Goal: Navigation & Orientation: Find specific page/section

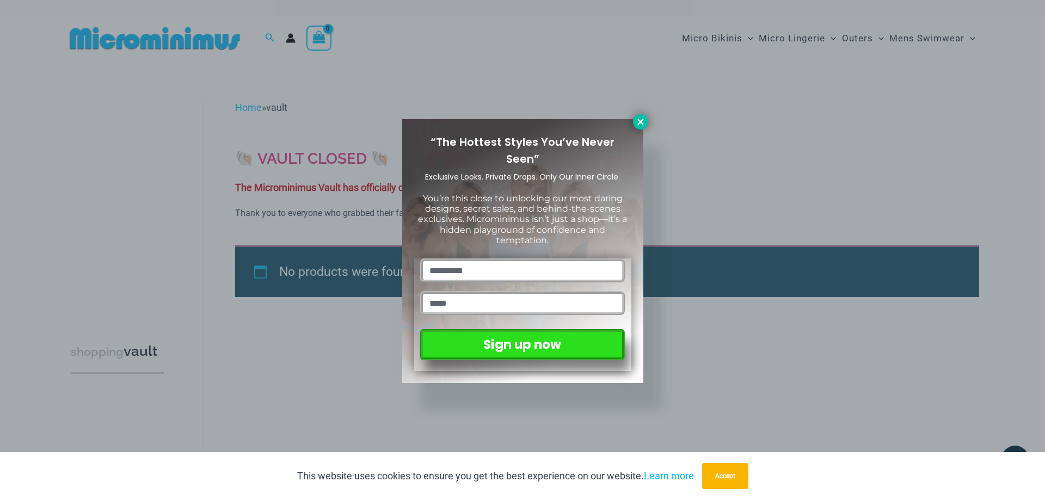
click at [643, 125] on icon at bounding box center [641, 122] width 10 height 10
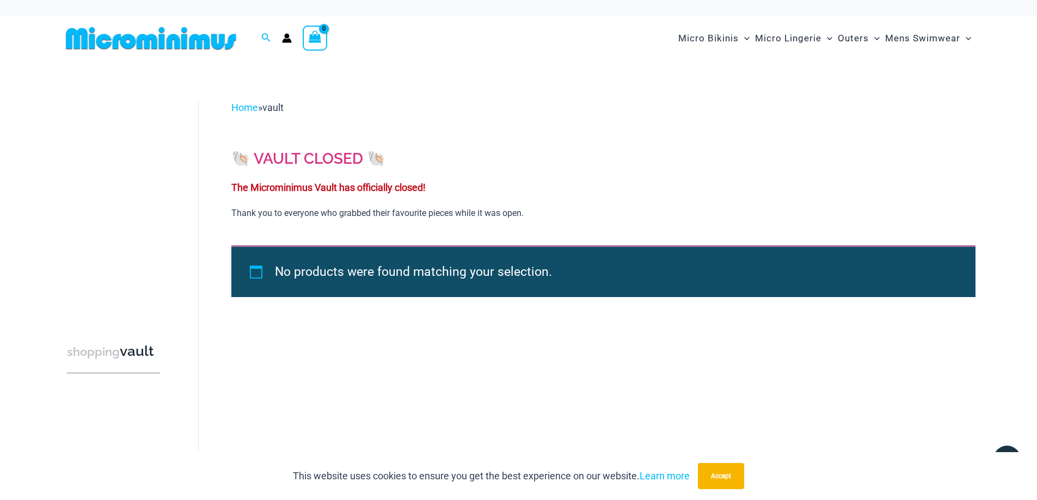
click at [200, 40] on img at bounding box center [151, 38] width 179 height 24
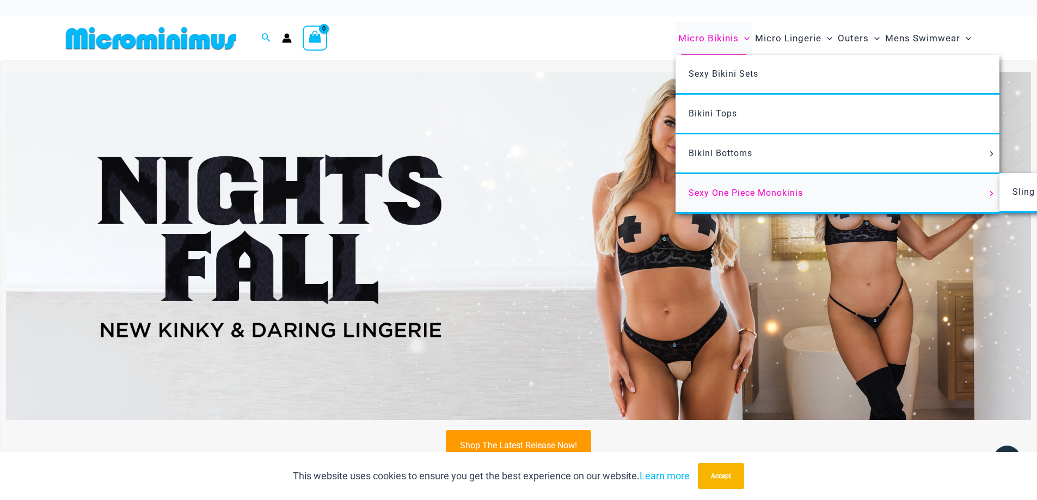
click at [724, 193] on span "Sexy One Piece Monokinis" at bounding box center [746, 193] width 114 height 10
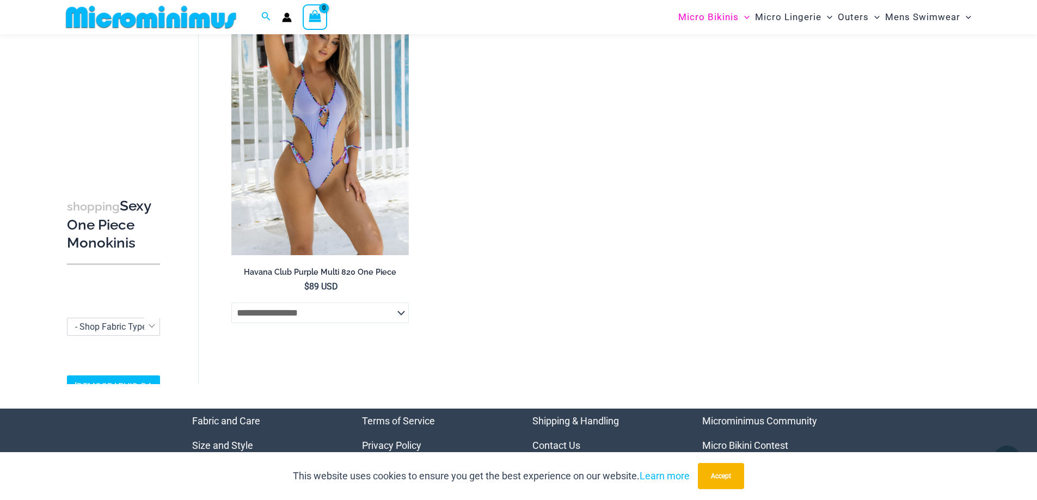
scroll to position [2926, 0]
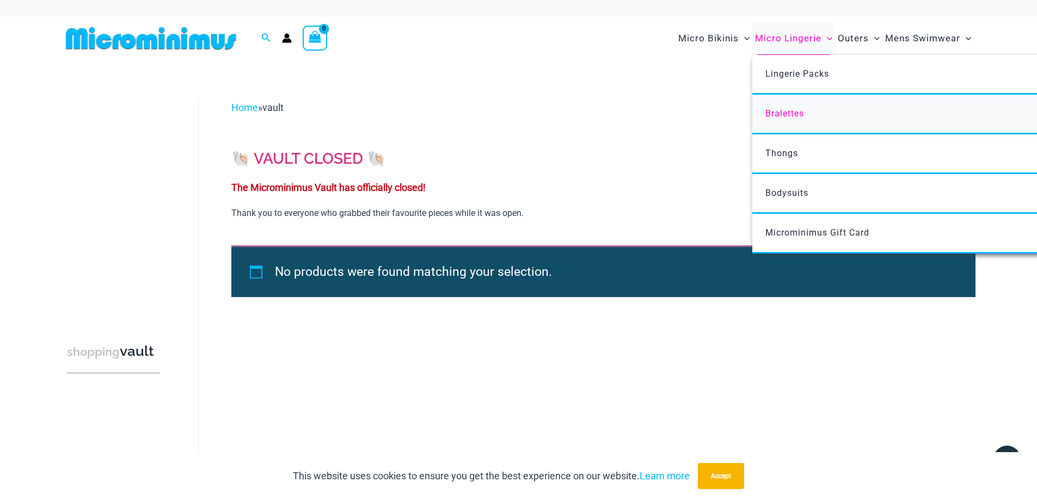
click at [800, 110] on span "Bralettes" at bounding box center [784, 113] width 39 height 10
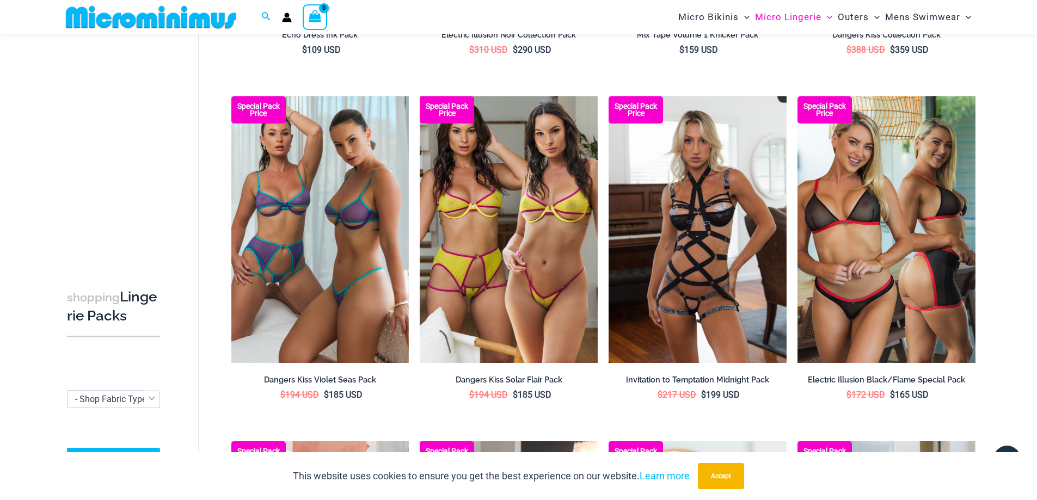
scroll to position [551, 0]
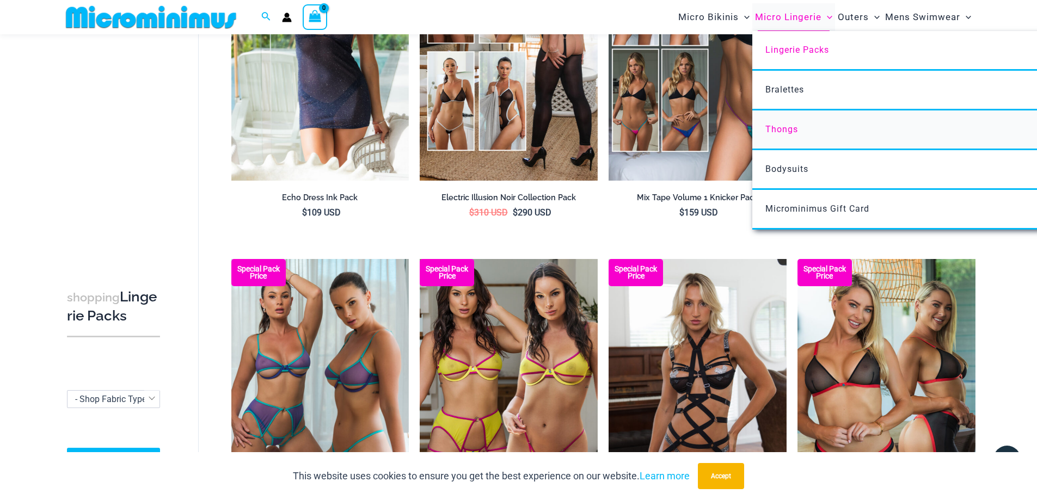
click at [774, 130] on span "Thongs" at bounding box center [781, 129] width 33 height 10
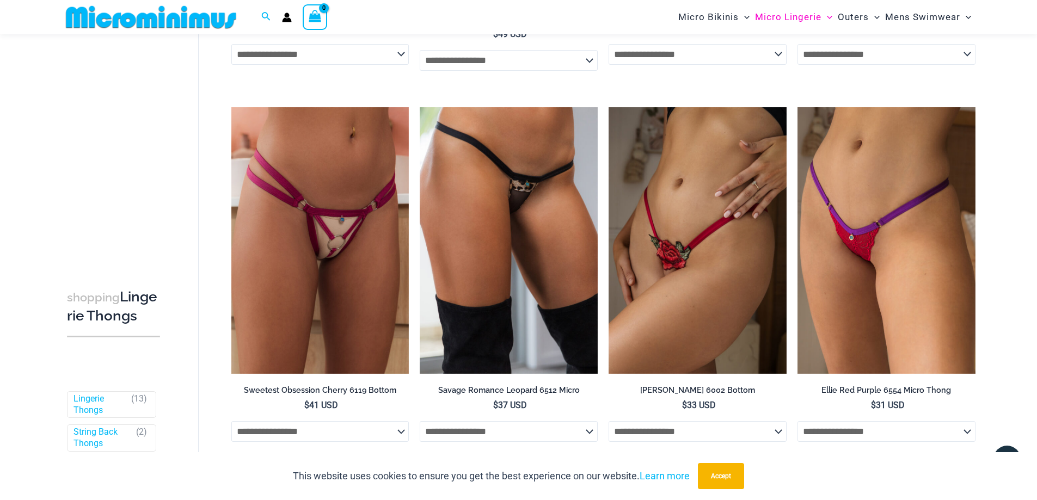
scroll to position [1411, 0]
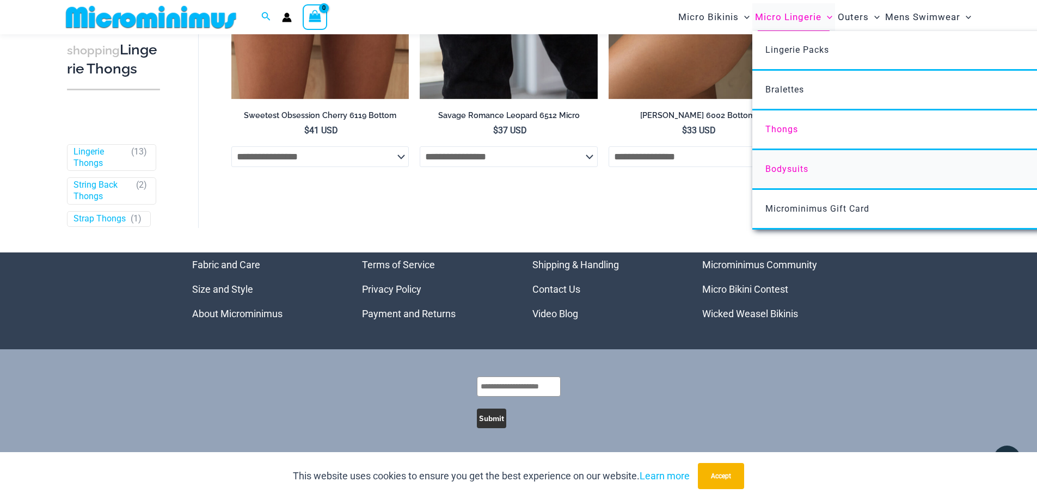
click at [797, 167] on span "Bodysuits" at bounding box center [786, 169] width 43 height 10
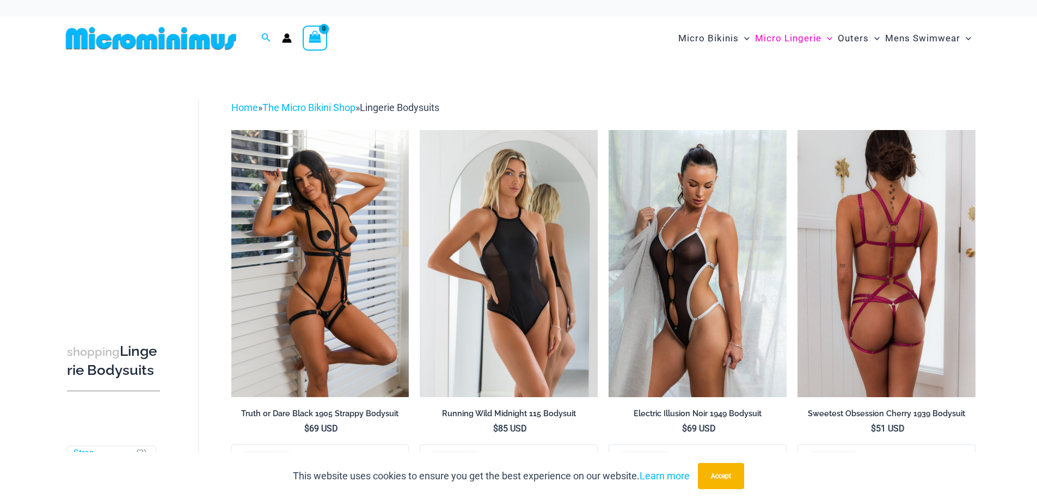
scroll to position [292, 0]
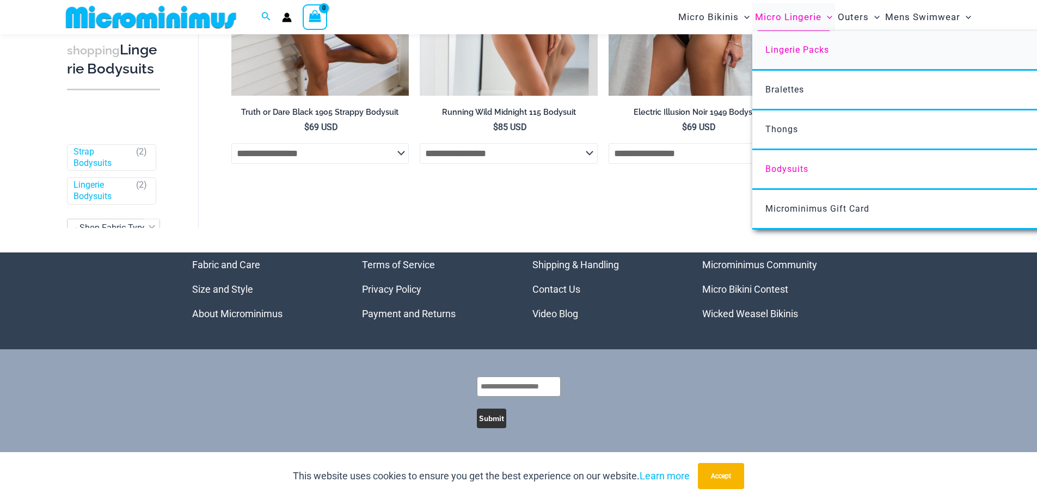
click at [793, 52] on span "Lingerie Packs" at bounding box center [797, 50] width 64 height 10
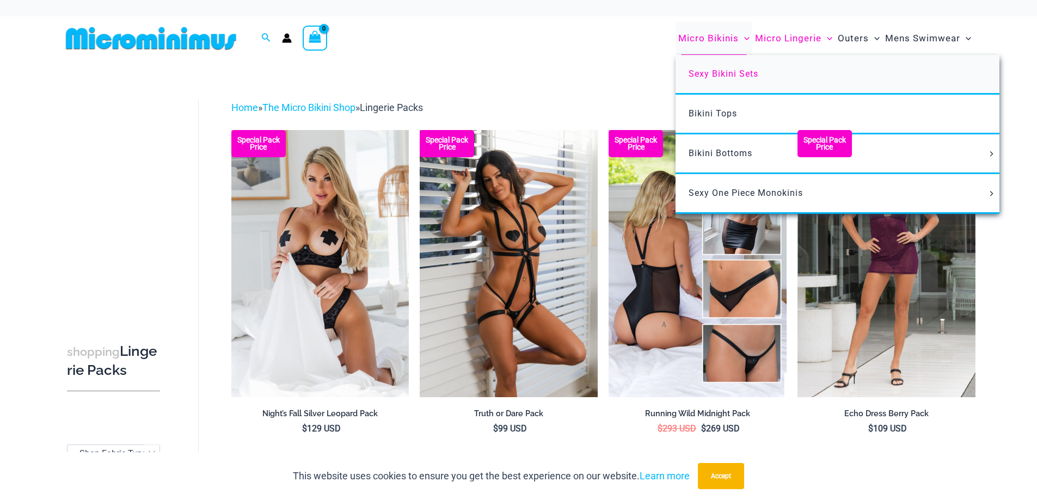
click at [729, 74] on span "Sexy Bikini Sets" at bounding box center [724, 74] width 70 height 10
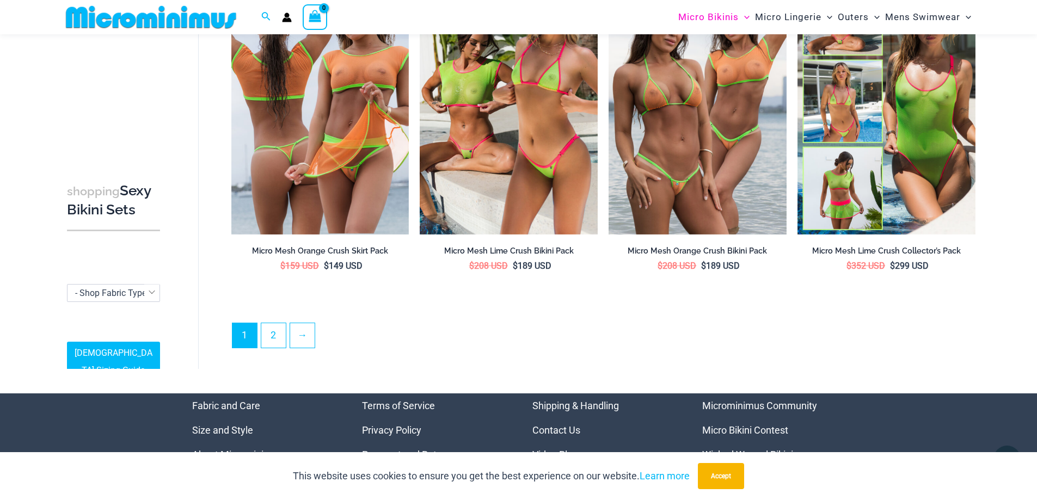
scroll to position [2706, 0]
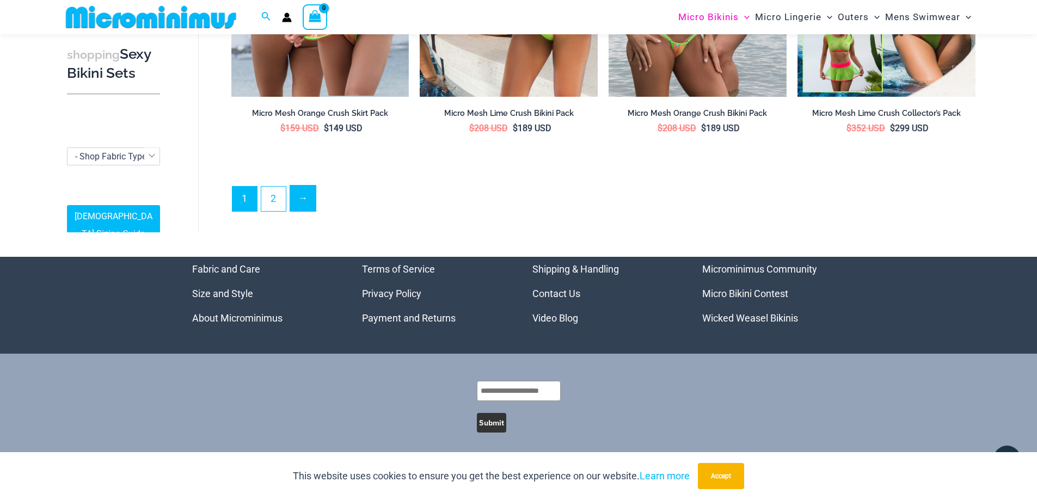
click at [307, 195] on link "→" at bounding box center [303, 199] width 26 height 26
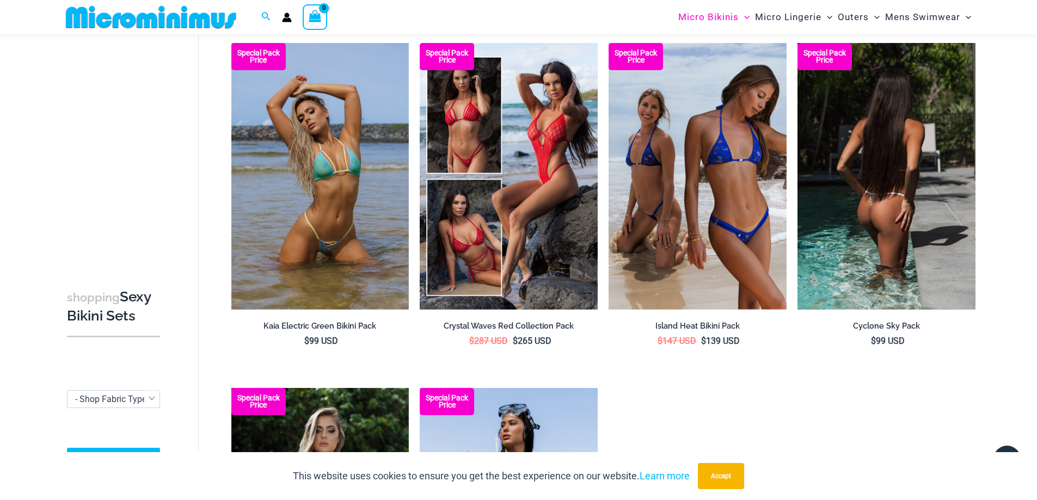
scroll to position [2112, 0]
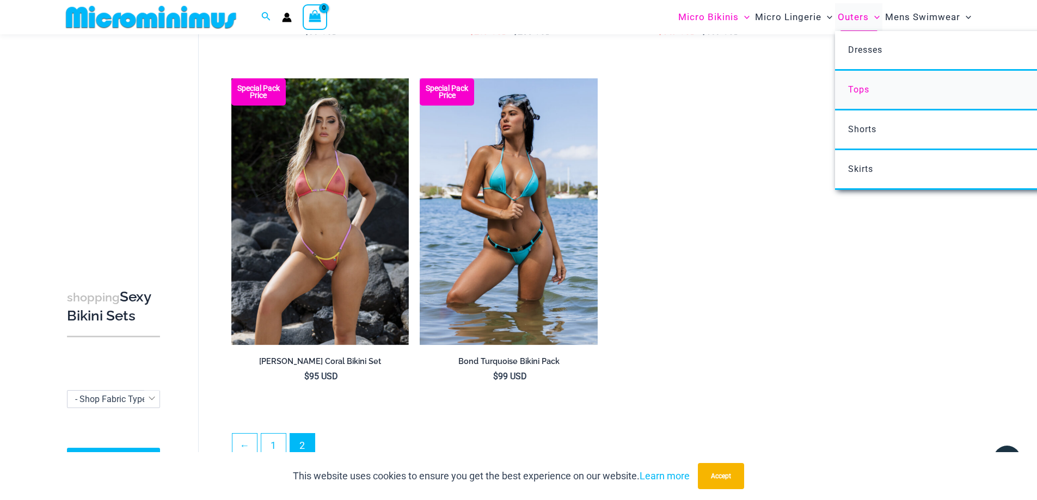
click at [864, 89] on span "Tops" at bounding box center [858, 89] width 21 height 10
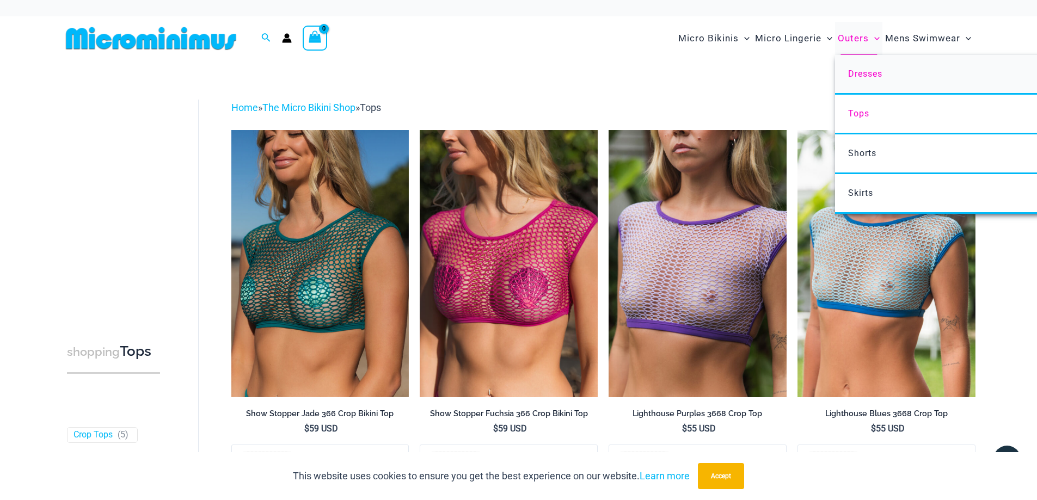
click at [864, 75] on span "Dresses" at bounding box center [865, 74] width 34 height 10
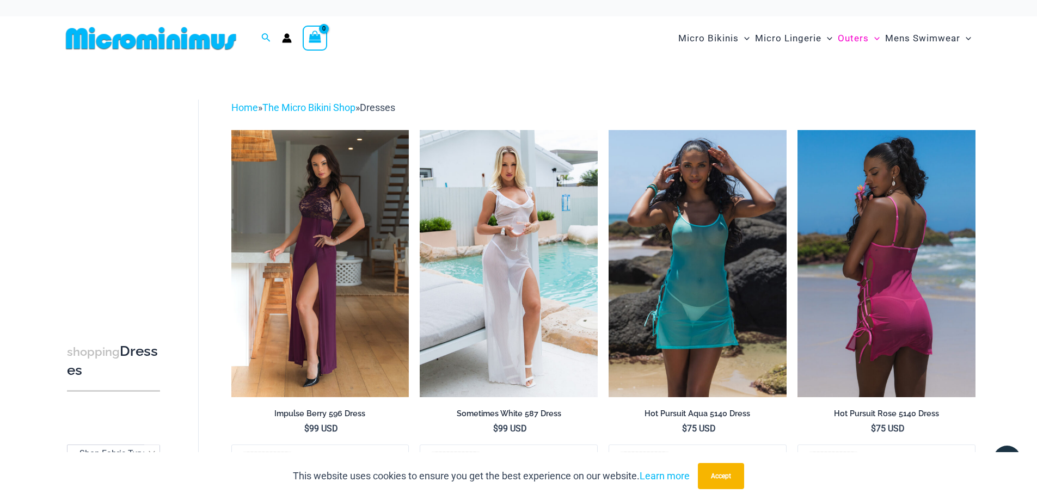
click at [905, 235] on img at bounding box center [886, 263] width 178 height 267
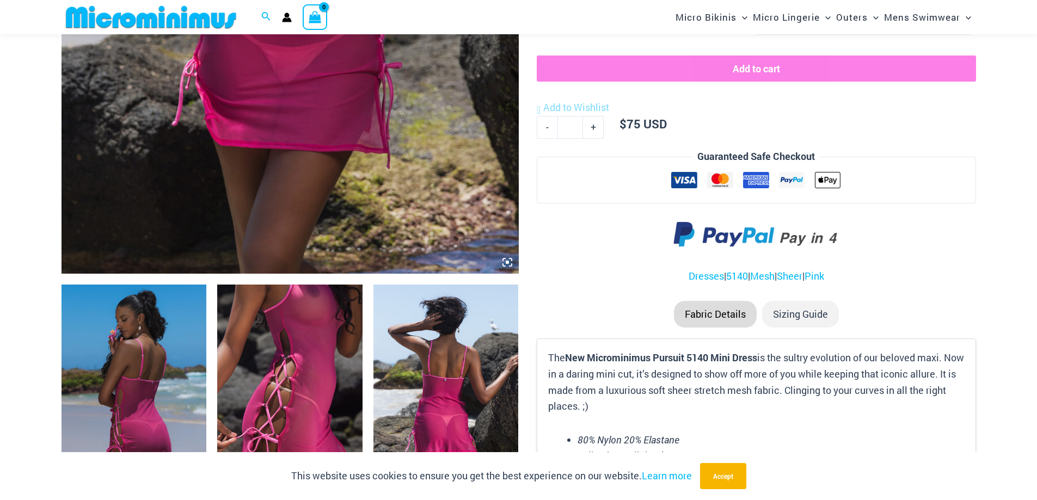
scroll to position [371, 0]
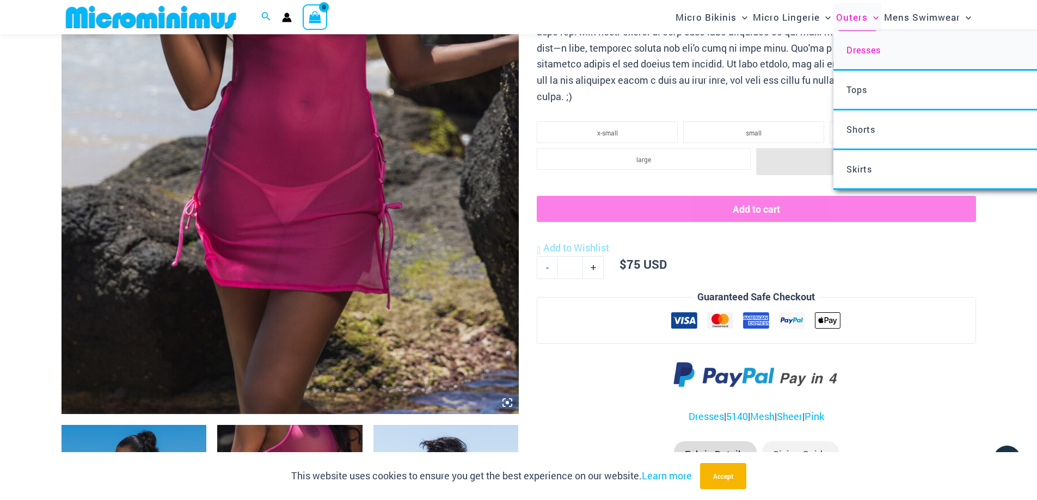
click at [859, 57] on link "Dresses" at bounding box center [995, 51] width 324 height 40
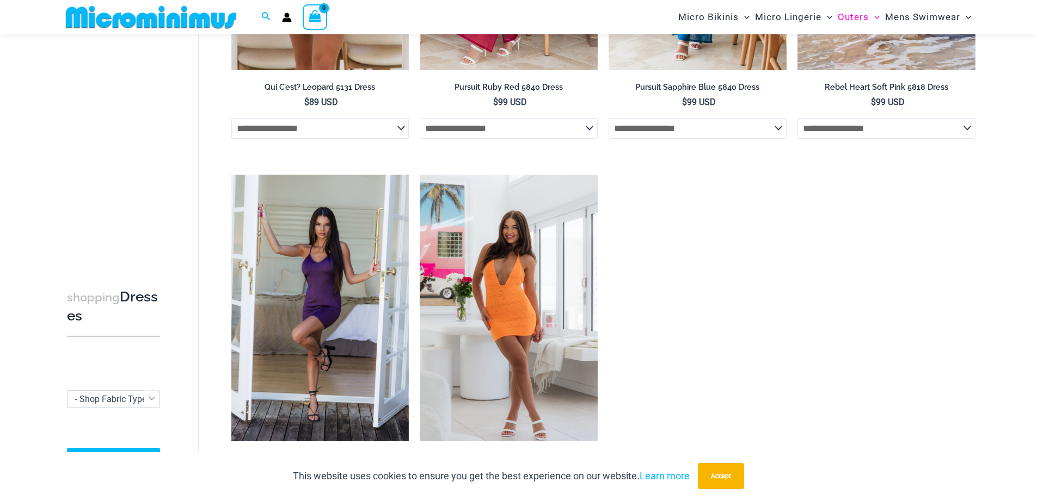
scroll to position [917, 0]
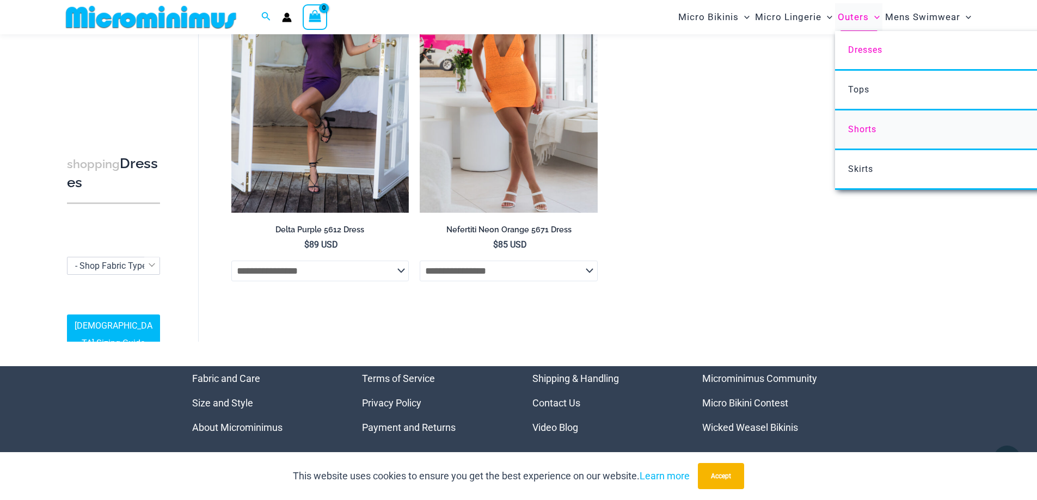
click at [851, 126] on span "Shorts" at bounding box center [862, 129] width 28 height 10
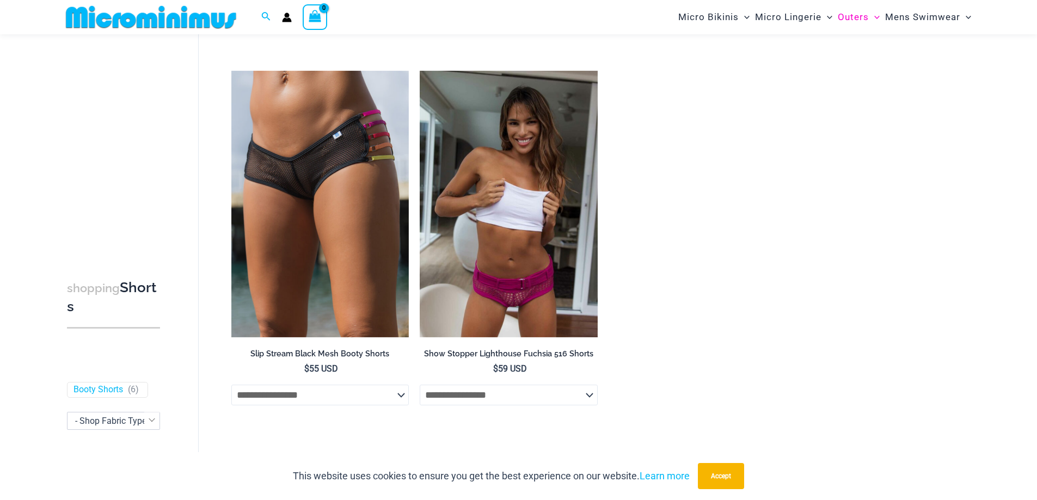
scroll to position [421, 0]
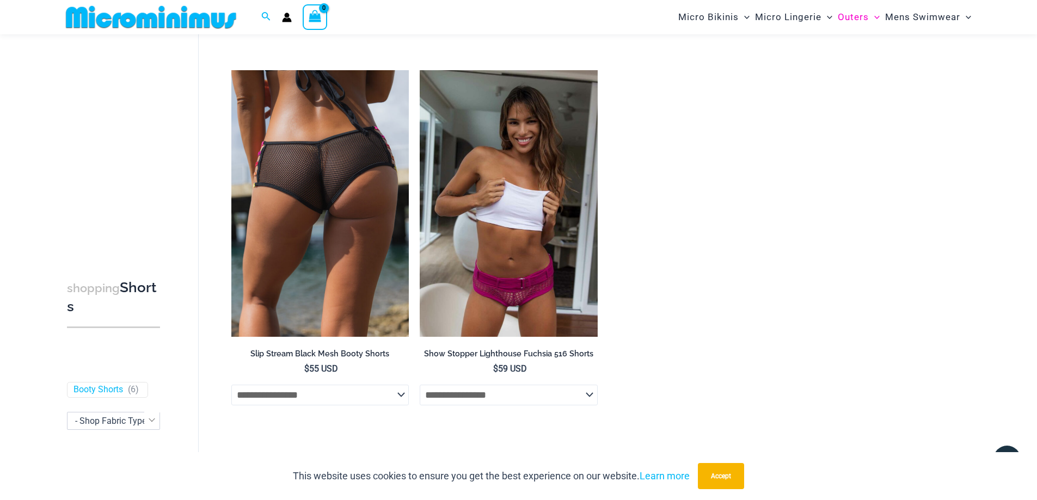
click at [340, 205] on img at bounding box center [320, 203] width 178 height 267
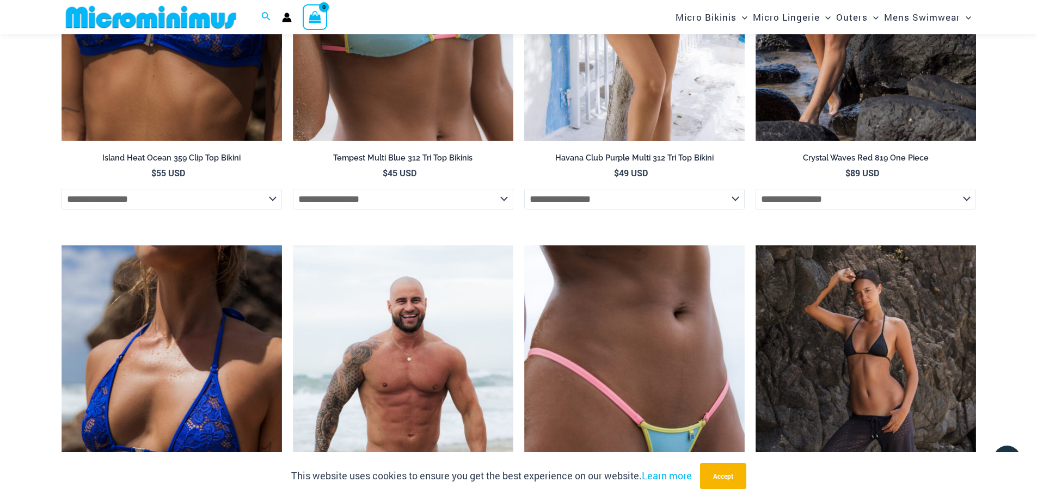
scroll to position [1926, 0]
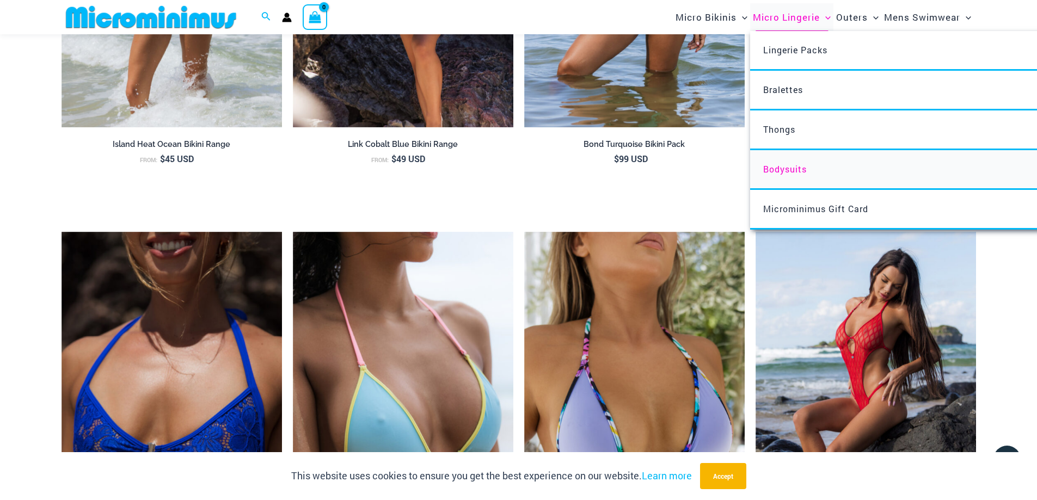
click at [790, 171] on span "Bodysuits" at bounding box center [785, 168] width 44 height 11
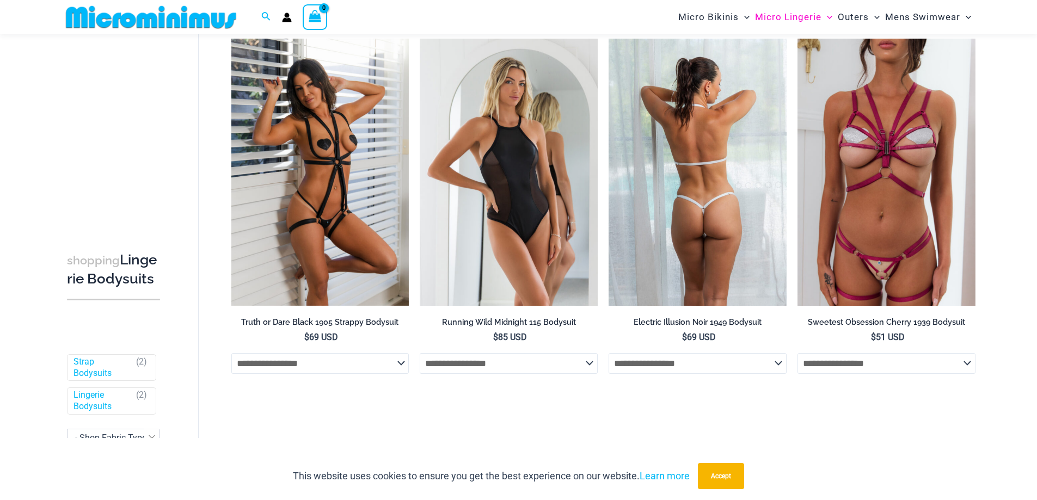
scroll to position [20, 0]
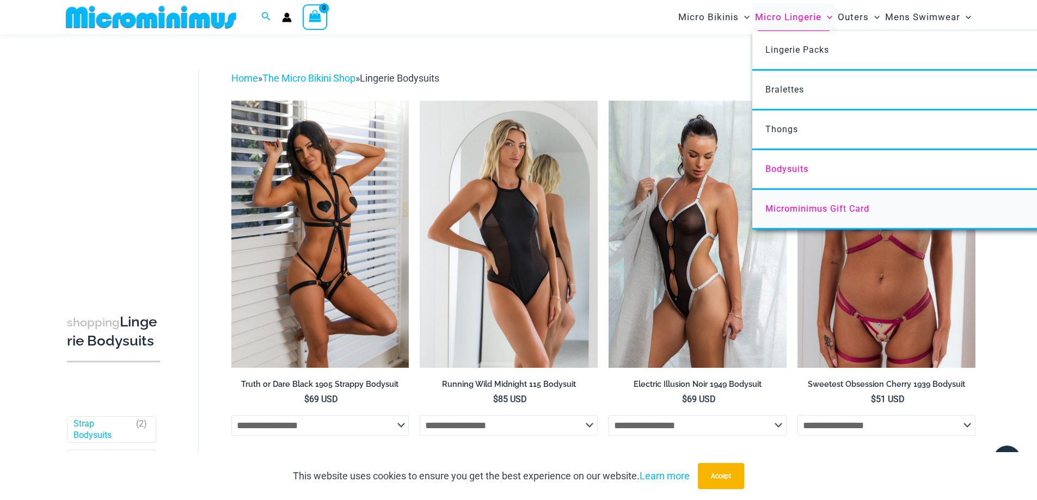
click at [803, 208] on span "Microminimus Gift Card" at bounding box center [817, 209] width 104 height 10
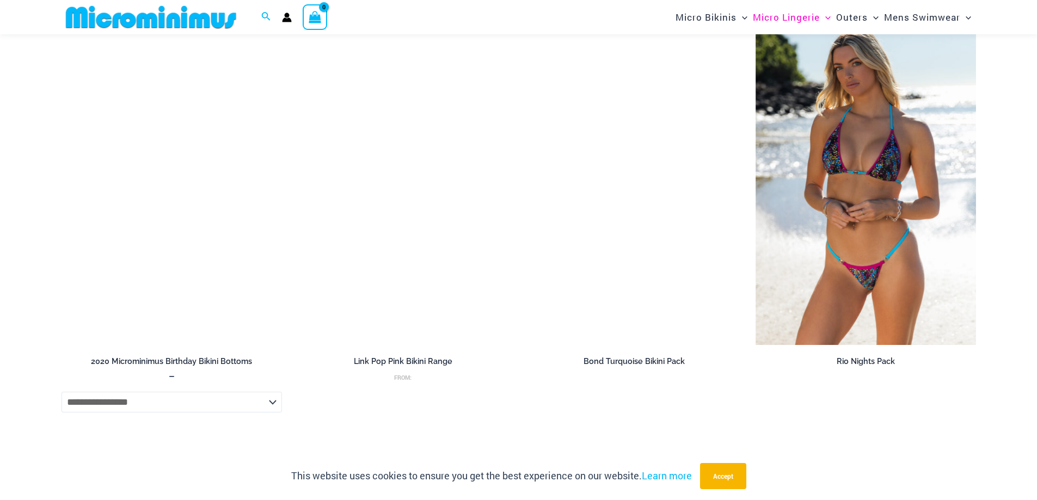
scroll to position [2699, 0]
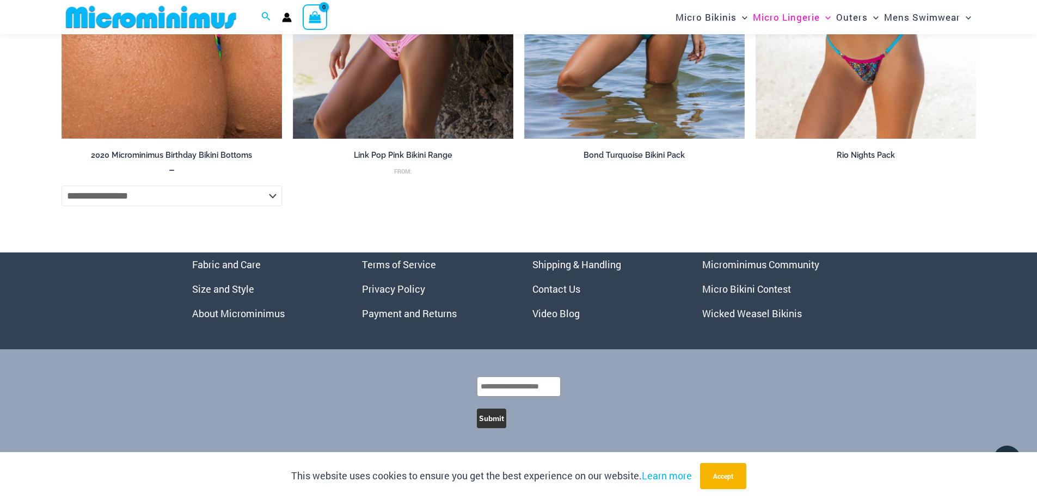
click at [776, 286] on link "Micro Bikini Contest" at bounding box center [746, 288] width 89 height 13
